Goal: Download file/media

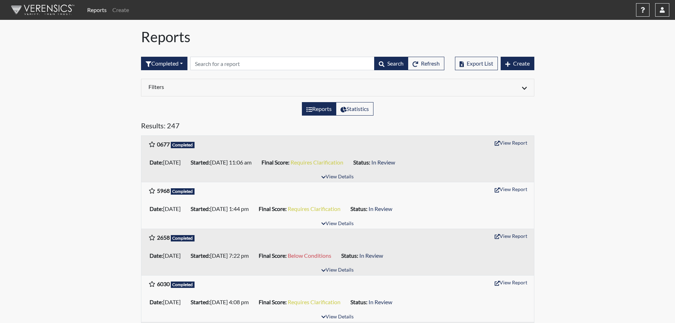
scroll to position [213, 0]
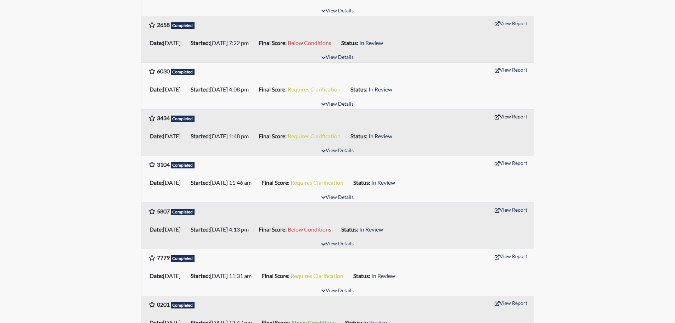
click at [500, 111] on button "View Report" at bounding box center [511, 116] width 39 height 11
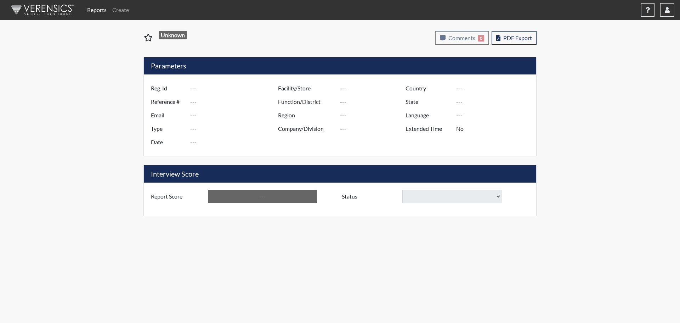
type input "3434"
type input "51340"
type input "[EMAIL_ADDRESS][DOMAIN_NAME]"
type input "Pre-Employment"
type input "[DATE]"
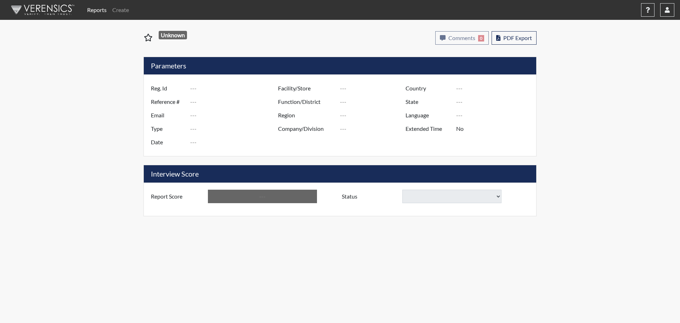
type input "[GEOGRAPHIC_DATA]"
type input "[US_STATE]"
type input "English"
type input "Requires Clarification"
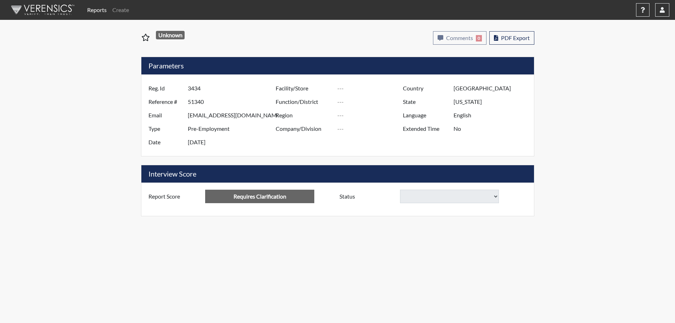
select select
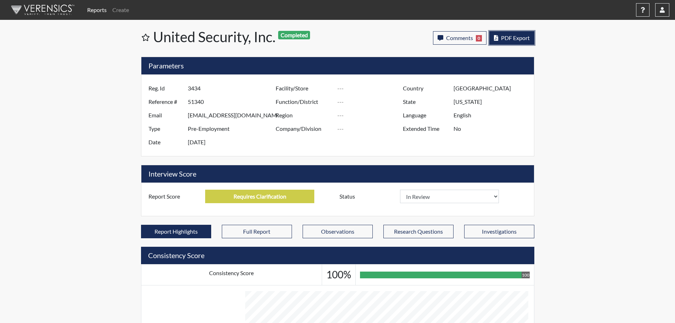
scroll to position [118, 294]
click at [506, 35] on span "PDF Export" at bounding box center [515, 37] width 29 height 7
select select
